Goal: Information Seeking & Learning: Learn about a topic

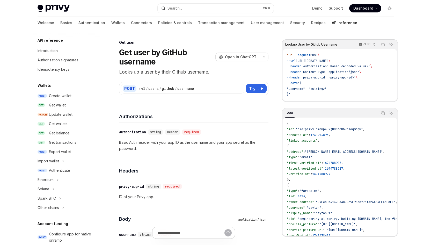
scroll to position [461, 0]
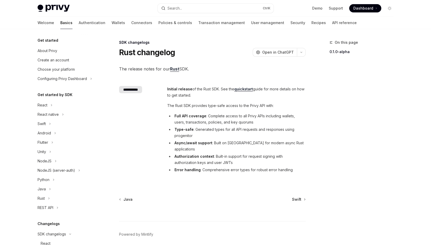
scroll to position [153, 0]
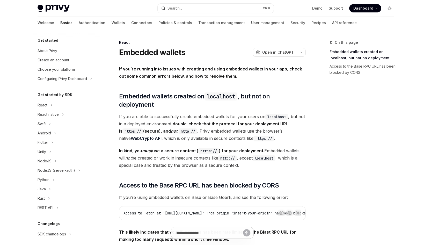
scroll to position [96, 0]
